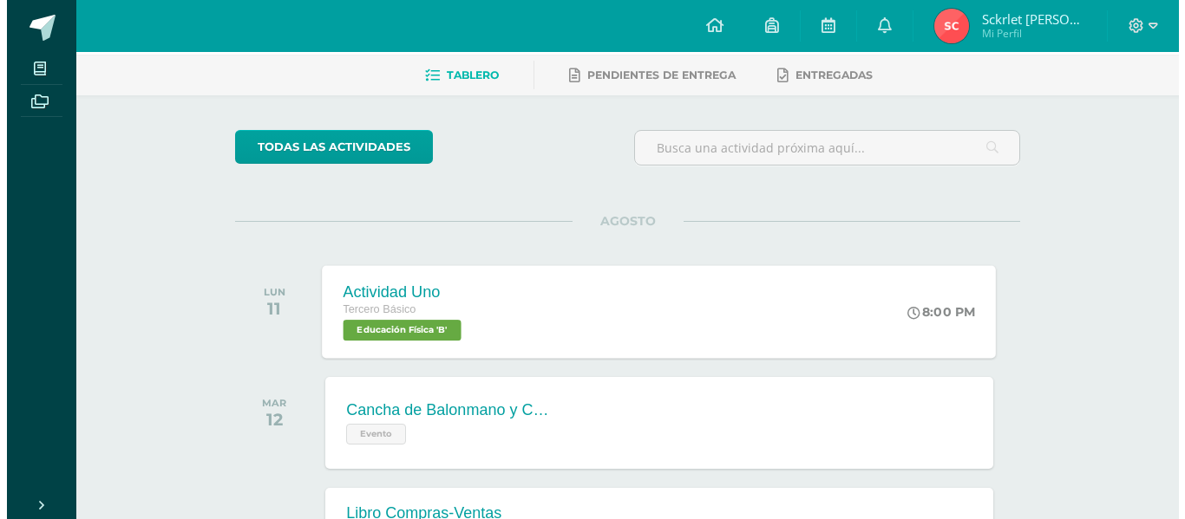
scroll to position [173, 0]
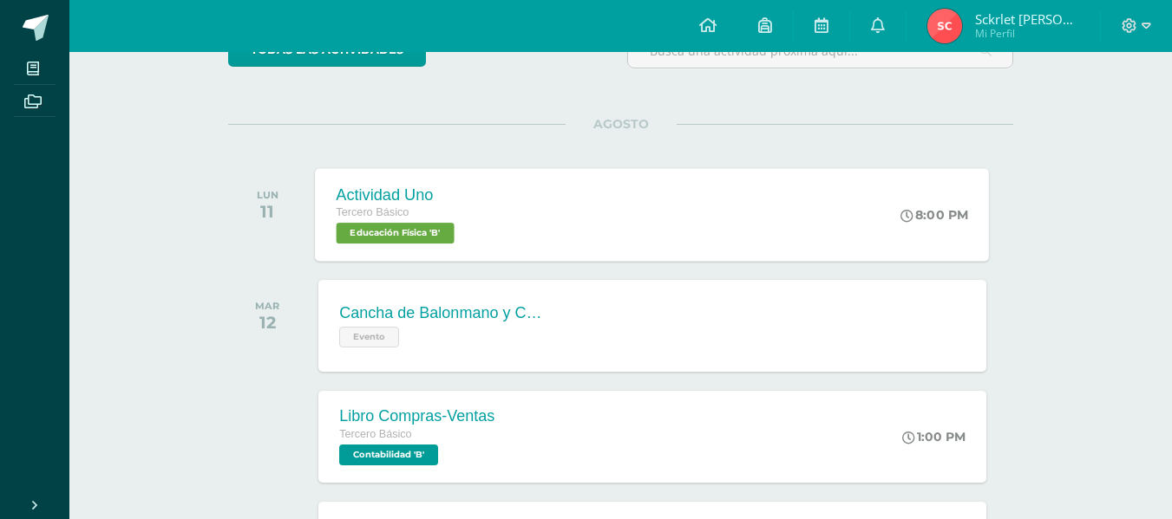
click at [485, 201] on div "Actividad Uno Tercero Básico Educación Física 'B' 8:00 PM Actividad Uno Educaci…" at bounding box center [653, 214] width 674 height 93
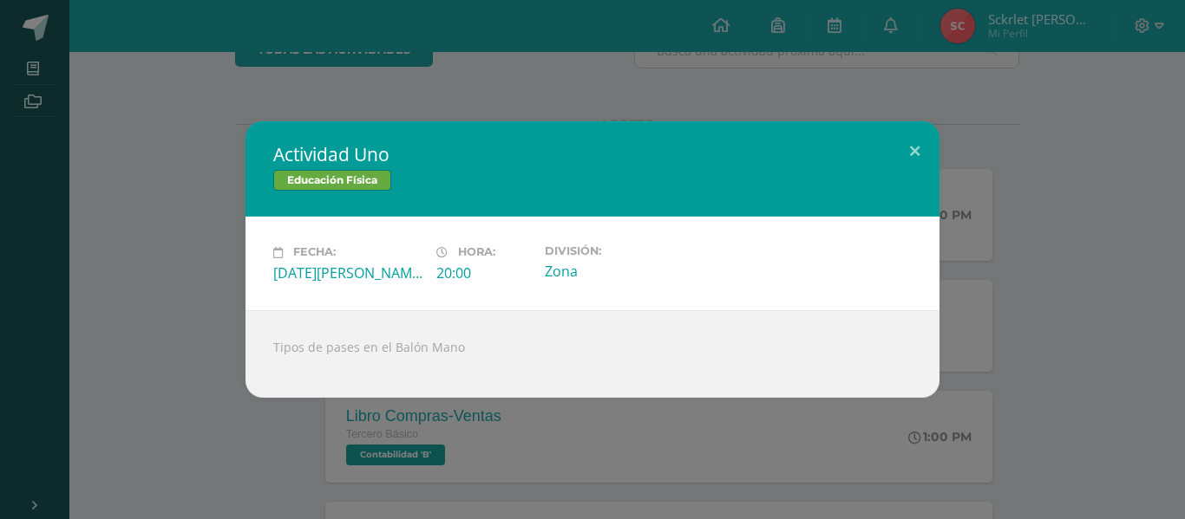
drag, startPoint x: 260, startPoint y: 350, endPoint x: 590, endPoint y: 310, distance: 331.9
click at [590, 310] on div "Tipos de pases en el Balón Mano" at bounding box center [592, 354] width 694 height 88
click at [936, 258] on div "Fecha: [DATE][PERSON_NAME] Hora: 20:00 División: Zona" at bounding box center [592, 263] width 694 height 93
click at [497, 421] on div "Actividad Uno Educación Física Fecha: [DATE][PERSON_NAME] Hora: 20:00 División:…" at bounding box center [592, 259] width 1185 height 519
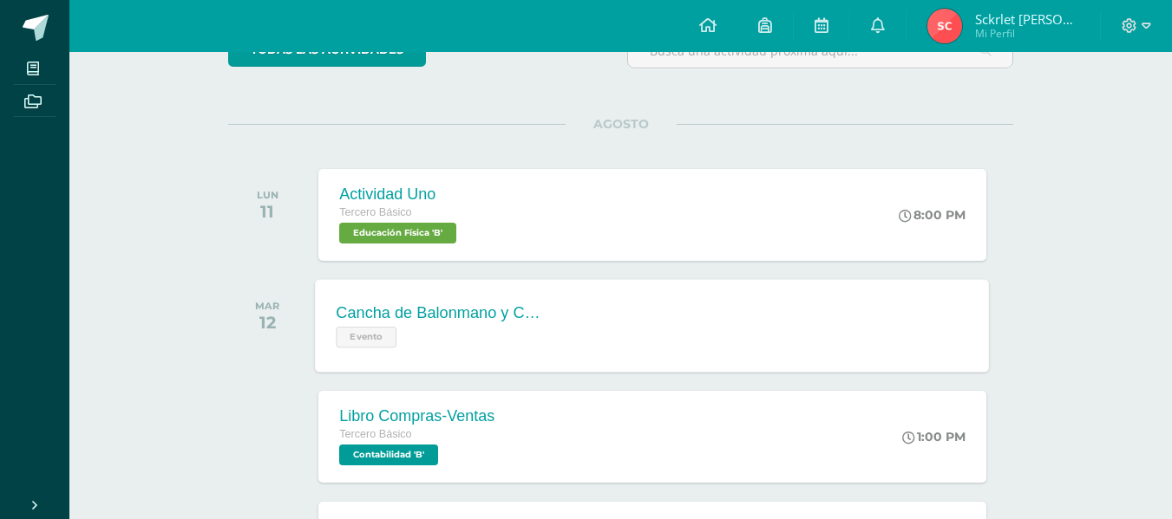
click at [479, 348] on div "Evento" at bounding box center [441, 335] width 210 height 25
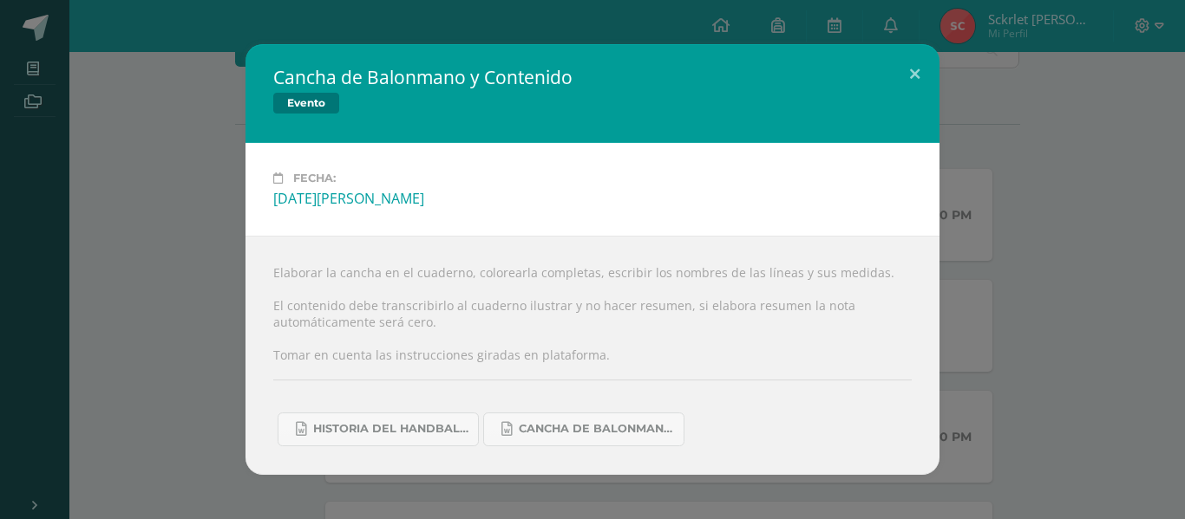
click at [85, 347] on div "Cancha de Balonmano y Contenido Evento Fecha: [DATE][PERSON_NAME] Elaborar la c…" at bounding box center [592, 259] width 1171 height 430
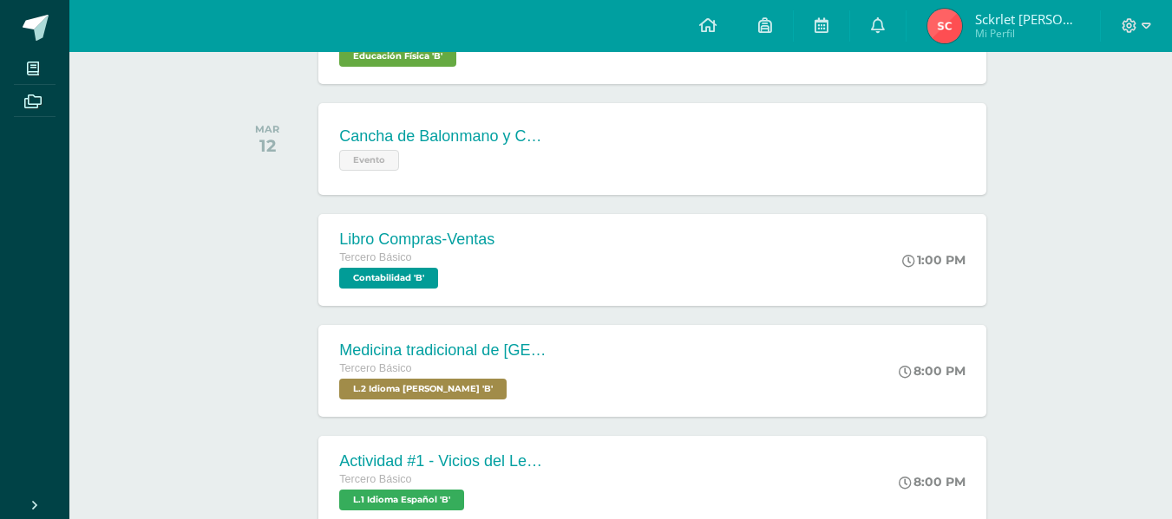
scroll to position [260, 0]
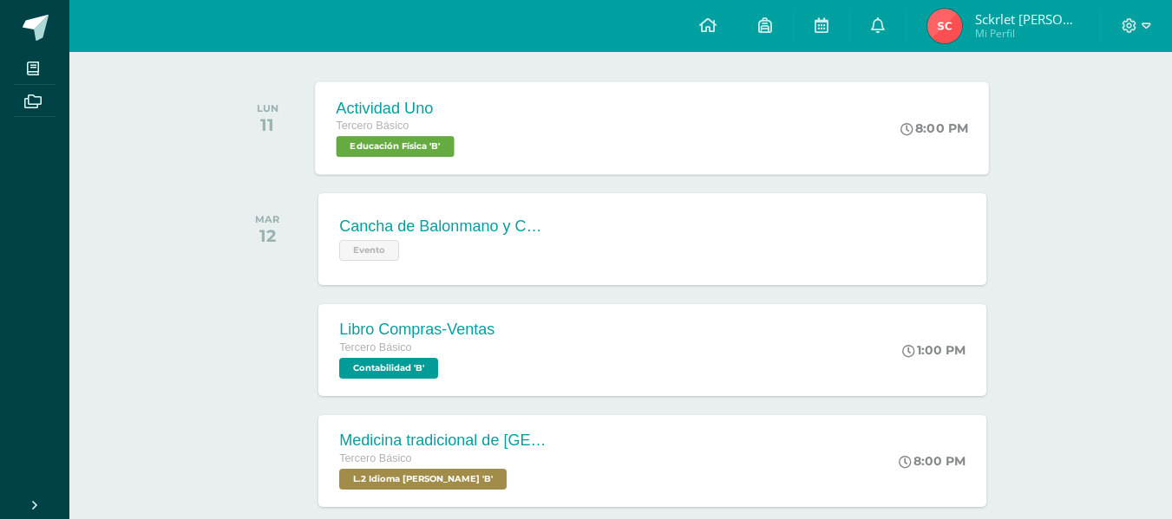
click at [486, 131] on div "Actividad Uno Tercero Básico Educación Física 'B' 8:00 PM Actividad Uno Educaci…" at bounding box center [653, 128] width 674 height 93
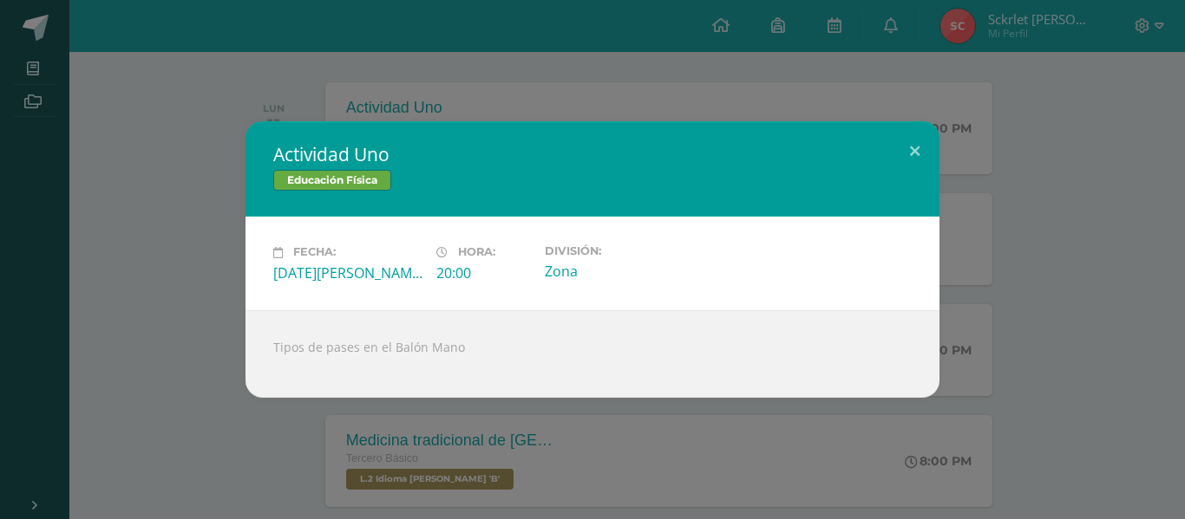
drag, startPoint x: 271, startPoint y: 347, endPoint x: 623, endPoint y: 323, distance: 352.0
click at [623, 323] on div "Tipos de pases en el Balón Mano" at bounding box center [592, 354] width 694 height 88
click at [936, 156] on button at bounding box center [914, 150] width 49 height 59
